Goal: Information Seeking & Learning: Understand process/instructions

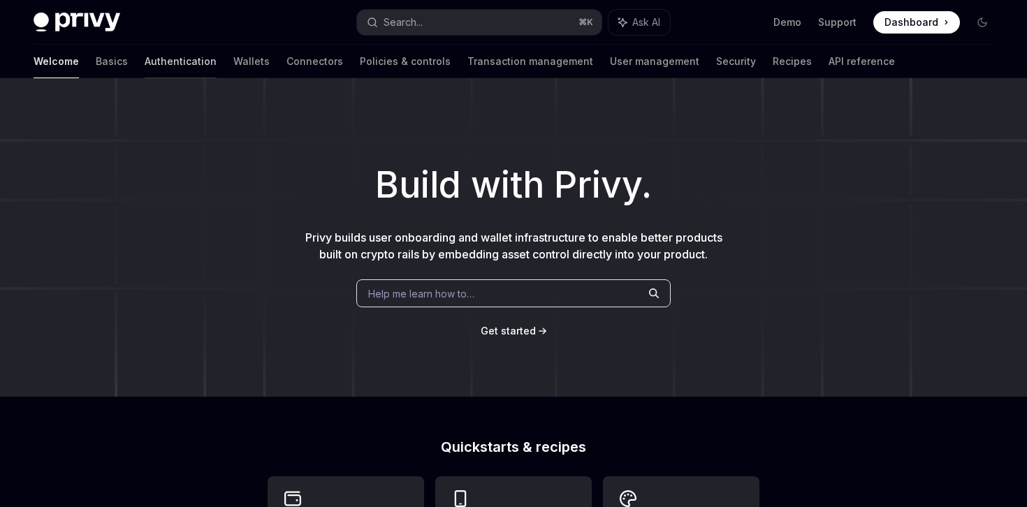
click at [145, 59] on link "Authentication" at bounding box center [181, 62] width 72 height 34
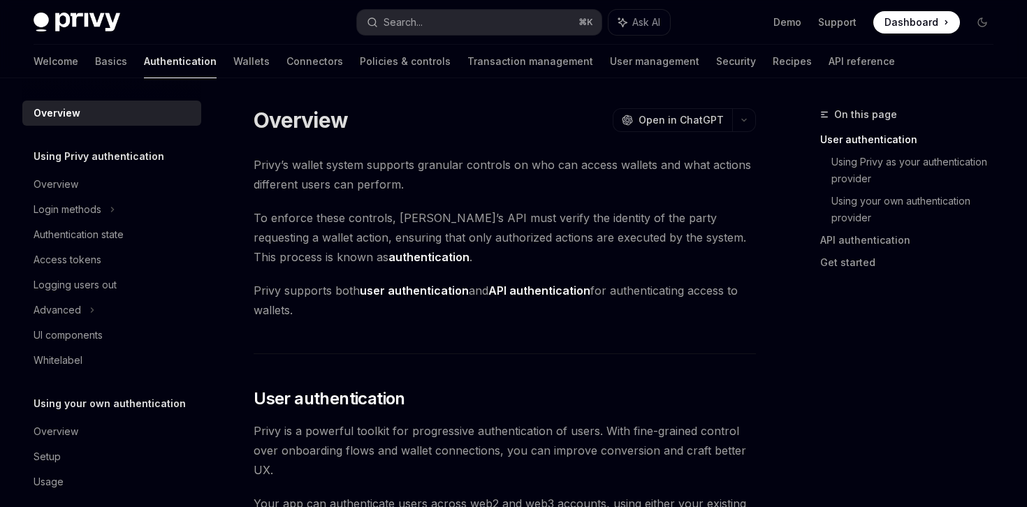
click at [65, 260] on div "Access tokens" at bounding box center [68, 260] width 68 height 17
type textarea "*"
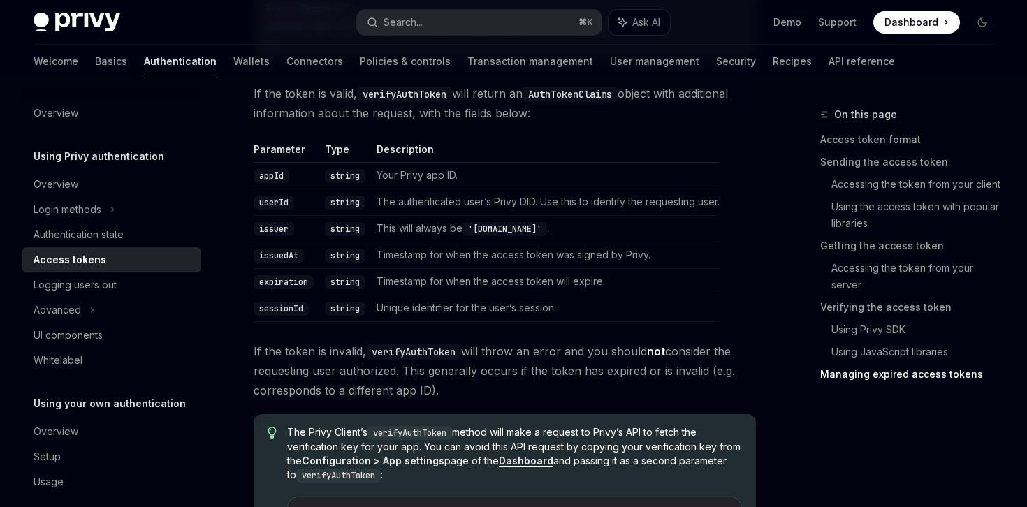
scroll to position [4062, 0]
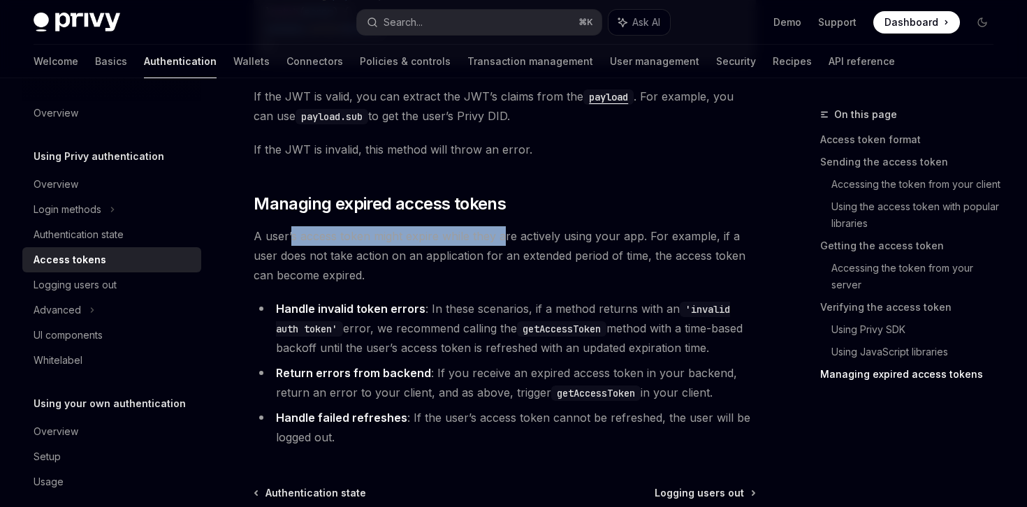
drag, startPoint x: 289, startPoint y: 233, endPoint x: 505, endPoint y: 240, distance: 215.3
click at [505, 240] on span "A user’s access token might expire while they are actively using your app. For …" at bounding box center [505, 255] width 502 height 59
click at [394, 233] on span "A user’s access token might expire while they are actively using your app. For …" at bounding box center [505, 255] width 502 height 59
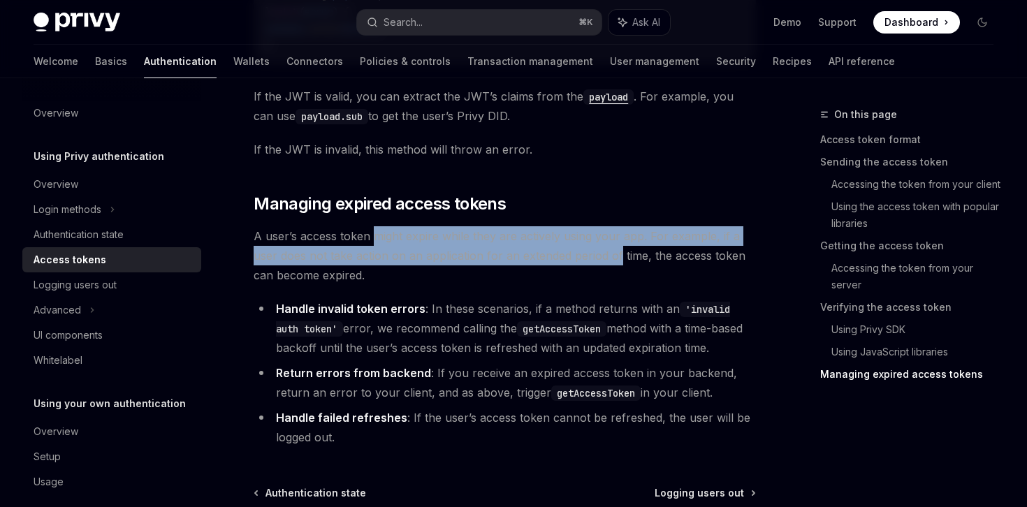
drag, startPoint x: 394, startPoint y: 233, endPoint x: 607, endPoint y: 249, distance: 213.7
click at [607, 249] on span "A user’s access token might expire while they are actively using your app. For …" at bounding box center [505, 255] width 502 height 59
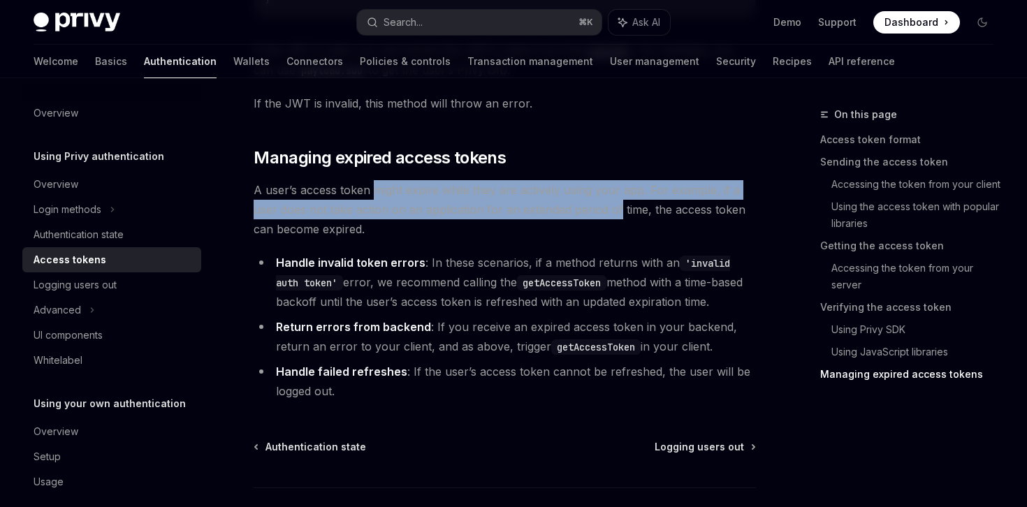
scroll to position [4111, 0]
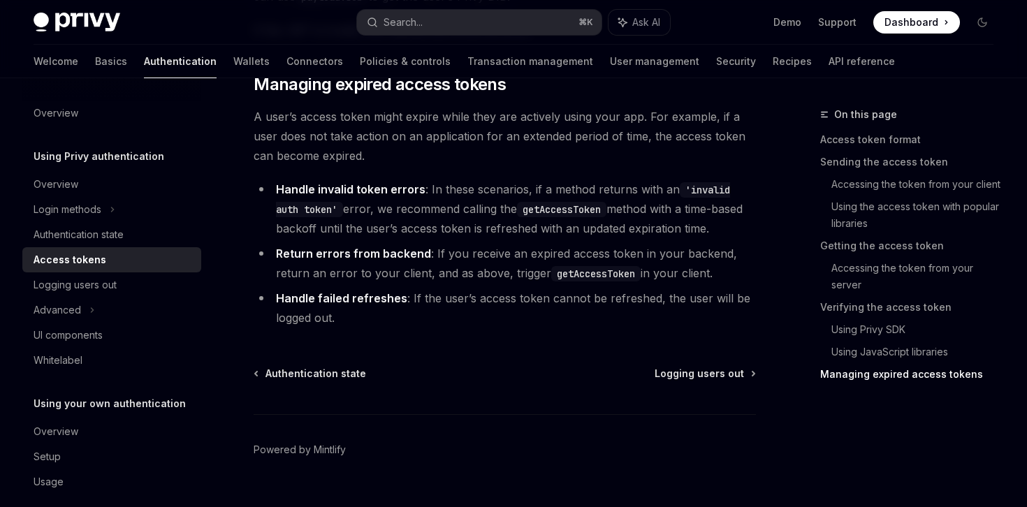
click at [484, 266] on li "Return errors from backend : If you receive an expired access token in your bac…" at bounding box center [505, 263] width 502 height 39
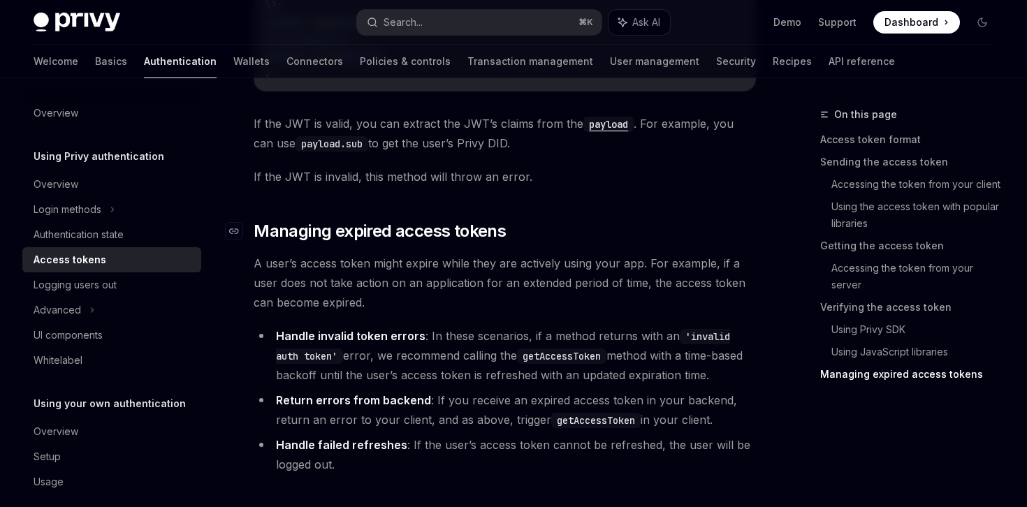
click at [305, 221] on span "Managing expired access tokens" at bounding box center [380, 231] width 252 height 22
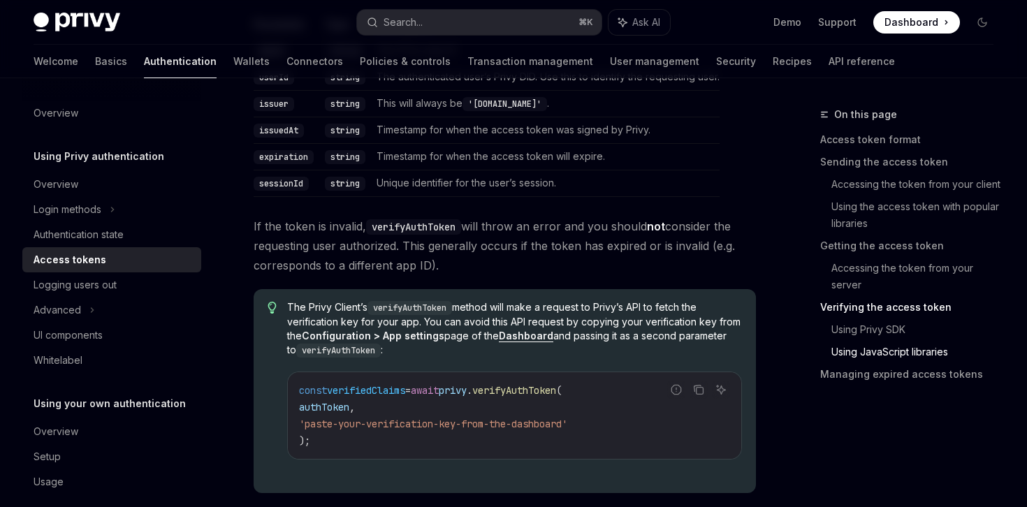
scroll to position [2977, 0]
